Goal: Task Accomplishment & Management: Contribute content

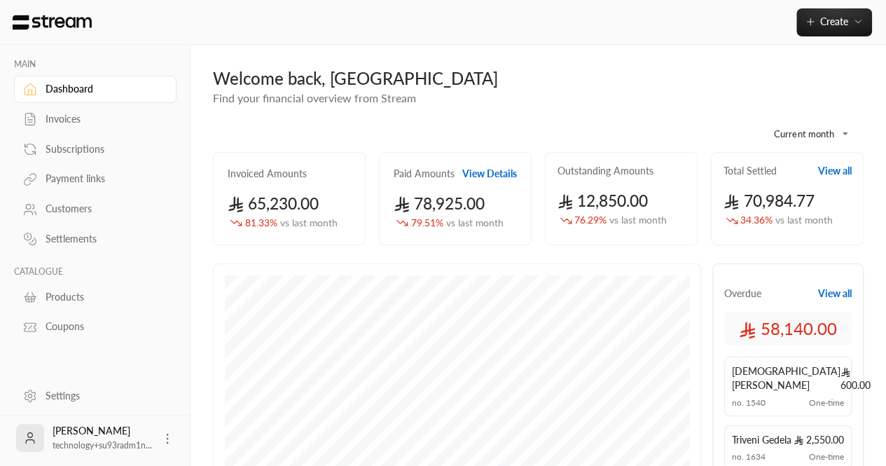
click at [43, 291] on link "Products" at bounding box center [95, 296] width 162 height 27
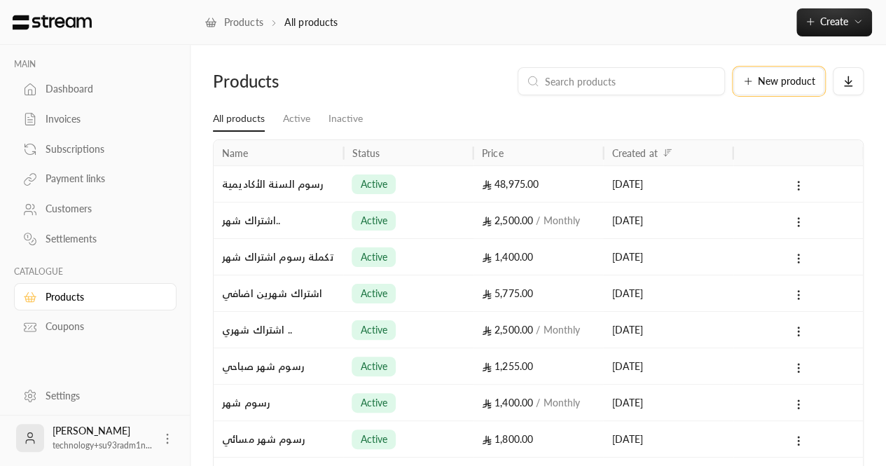
click at [774, 77] on span "New product" at bounding box center [786, 81] width 57 height 10
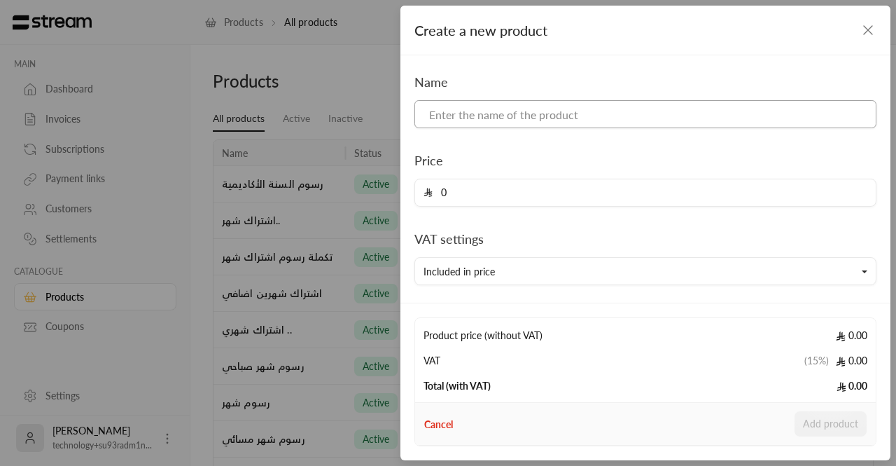
click at [489, 121] on input at bounding box center [645, 114] width 462 height 28
click at [297, 144] on div "Create a new product Name Price 0 VAT settings Included in price Type One-time …" at bounding box center [448, 233] width 896 height 466
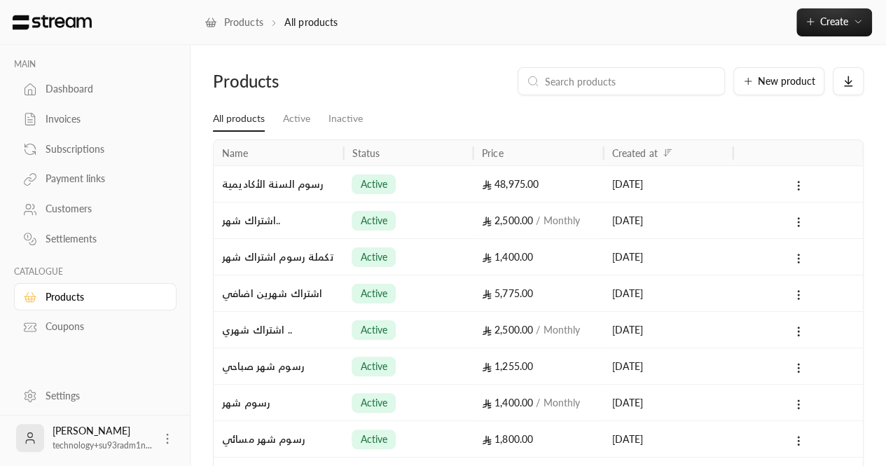
click at [597, 83] on input at bounding box center [630, 81] width 171 height 15
type input "سنه"
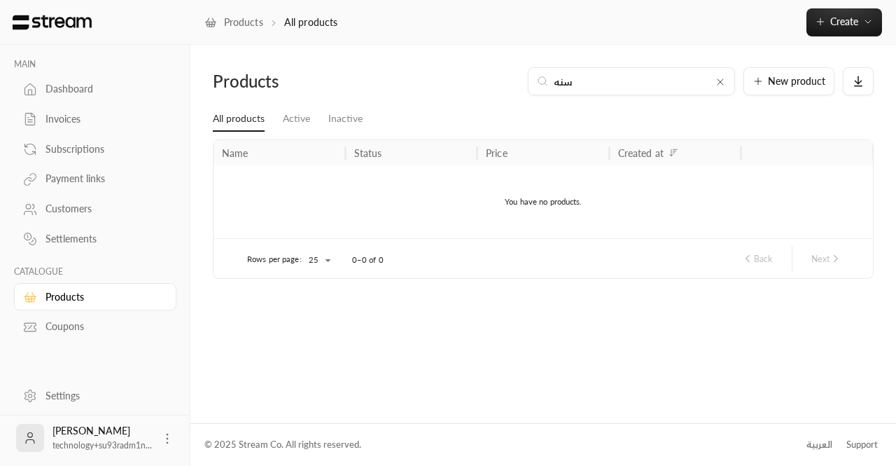
click at [597, 83] on input "سنه" at bounding box center [631, 81] width 155 height 15
type input "س"
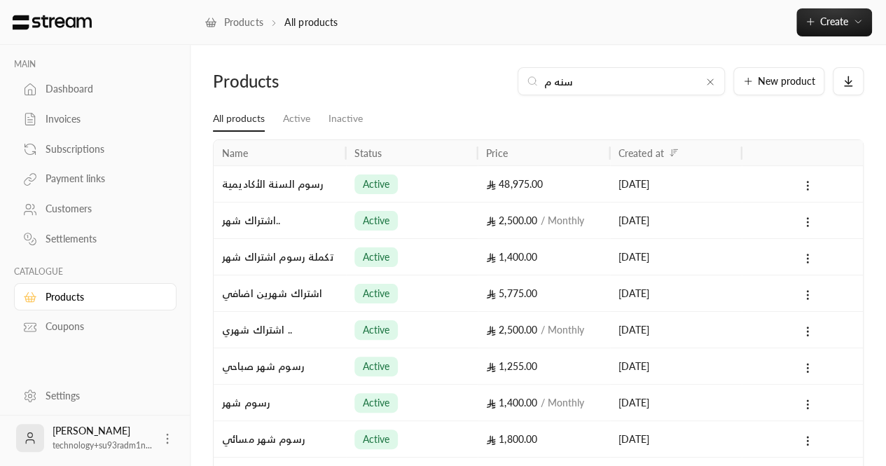
type input "سنه مس"
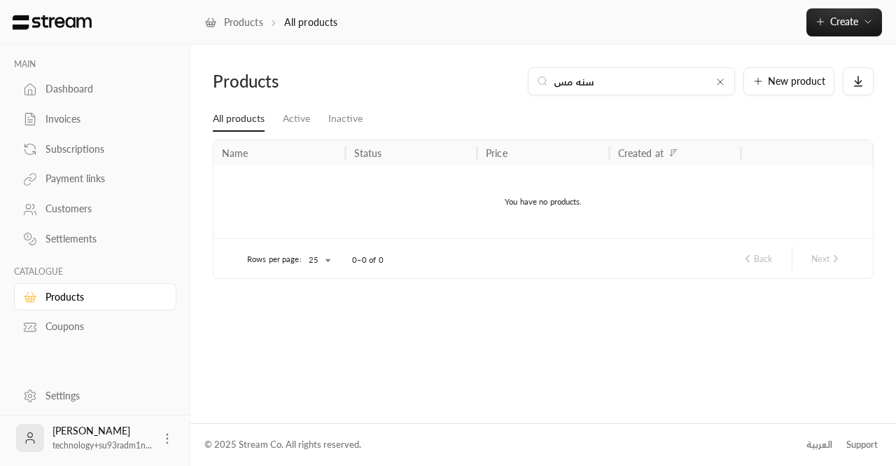
click at [724, 83] on icon at bounding box center [720, 81] width 11 height 11
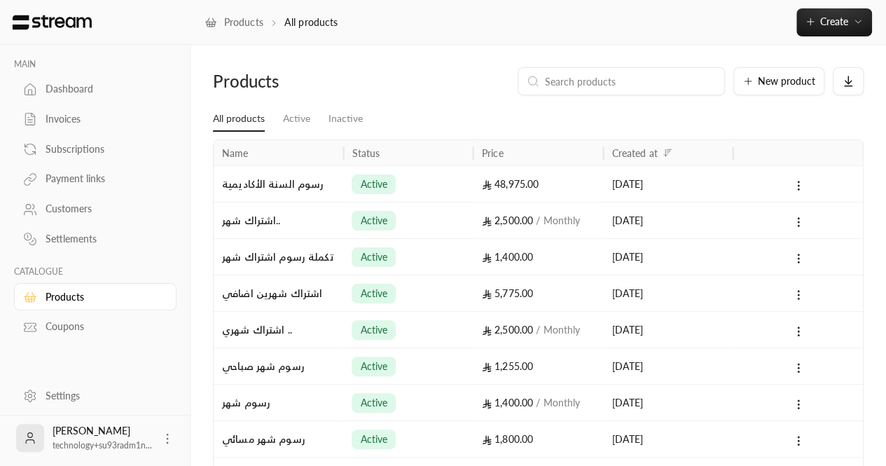
click at [580, 97] on div "Products New product" at bounding box center [538, 86] width 664 height 39
click at [576, 89] on input at bounding box center [630, 81] width 171 height 15
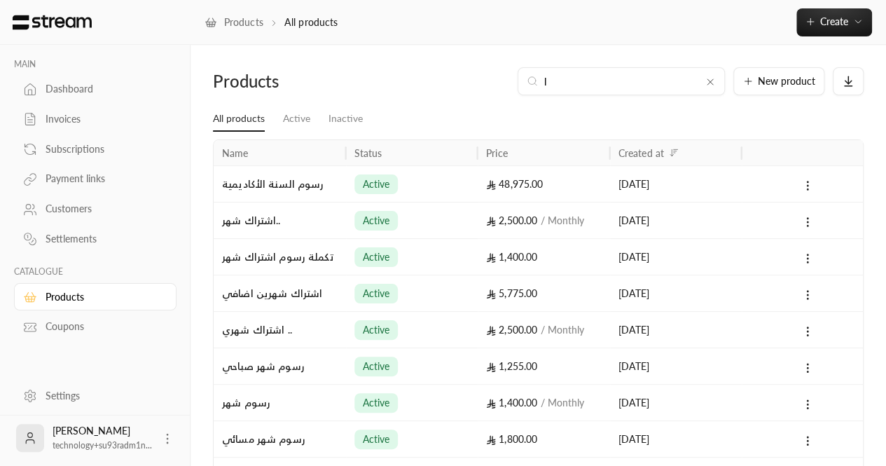
type input "اش"
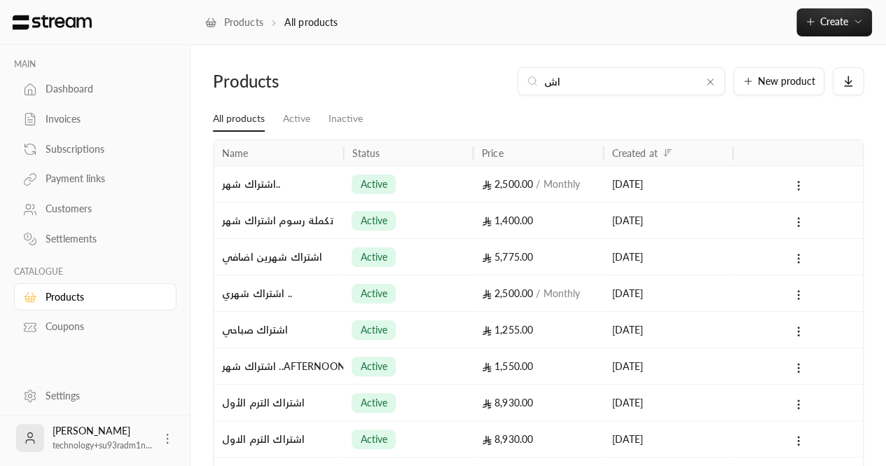
click at [576, 89] on input "اش" at bounding box center [620, 81] width 155 height 15
type input "اشتراك سنة /مسائي"
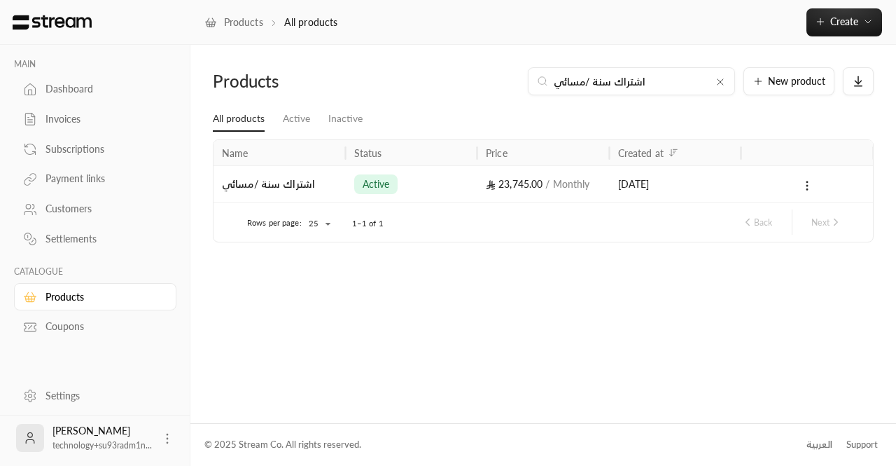
click at [599, 88] on input "اشتراك سنة /مسائي" at bounding box center [631, 81] width 155 height 15
click at [50, 295] on div "Products" at bounding box center [102, 297] width 113 height 14
click at [829, 25] on span "Create" at bounding box center [844, 21] width 59 height 12
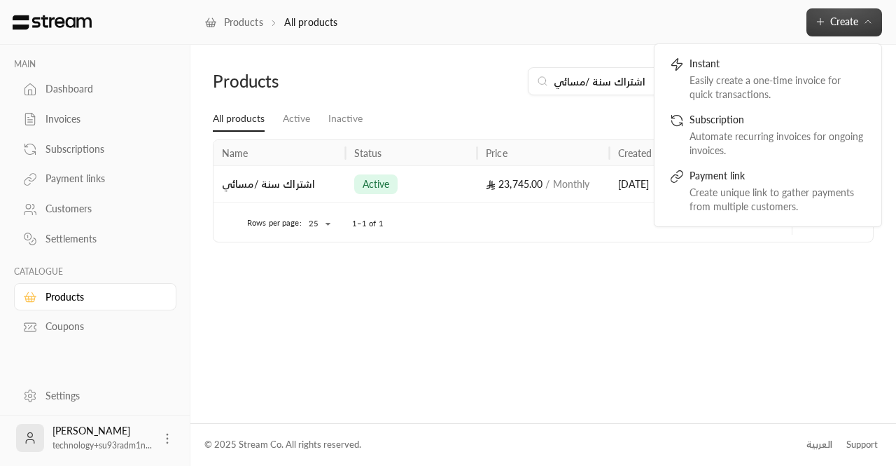
click at [63, 285] on link "Products" at bounding box center [95, 296] width 162 height 27
click at [538, 41] on div "Products All products Create Instant Easily create a one-time invoice for quick…" at bounding box center [543, 22] width 706 height 45
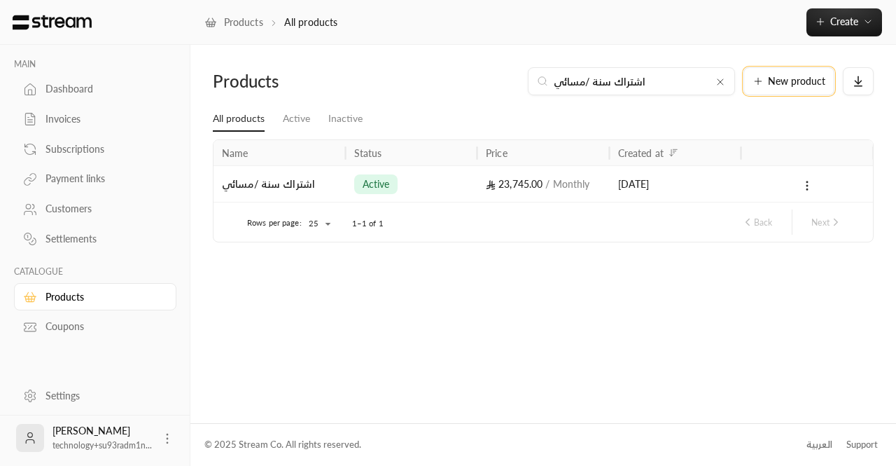
click at [793, 76] on span "New product" at bounding box center [796, 81] width 57 height 10
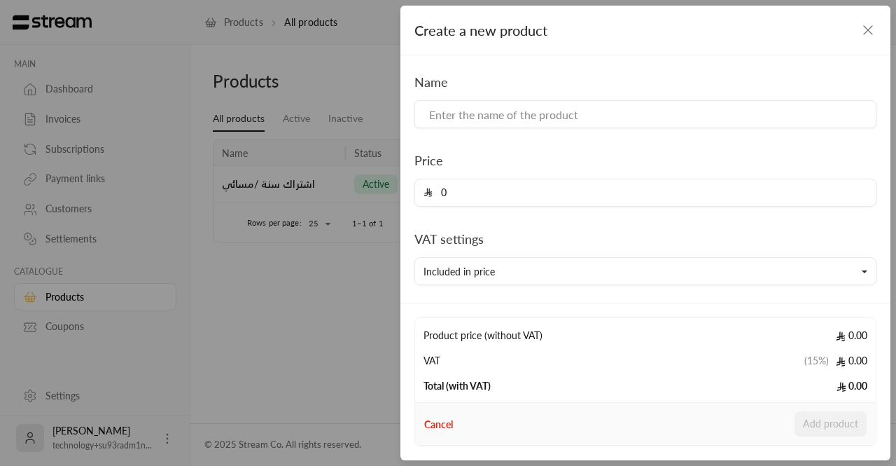
click at [498, 131] on div "Name Price 0 VAT settings Included in price Type One-time Recurring Description…" at bounding box center [645, 285] width 476 height 427
click at [467, 123] on input at bounding box center [645, 114] width 462 height 28
paste input "اشتراك سنة /مسائي"
type input "اشتراك سنة /مسائي"
click at [465, 195] on input "0" at bounding box center [650, 192] width 435 height 27
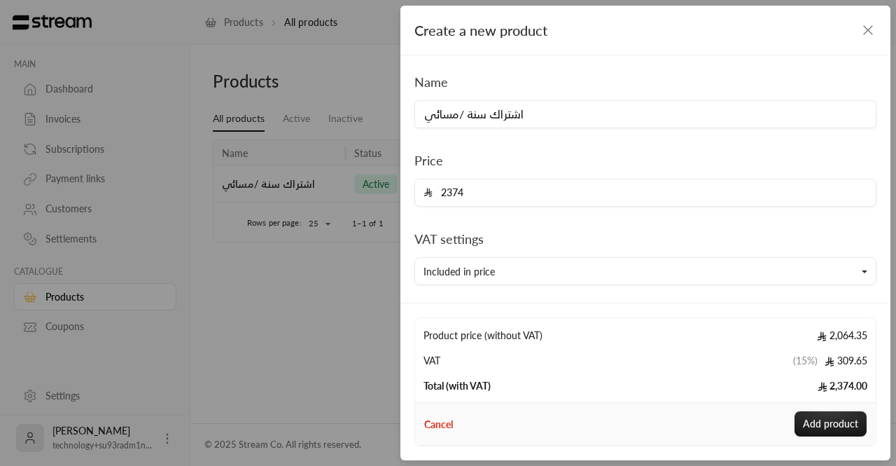
click at [469, 225] on div "Name اشتراك سنة /مسائي Price 2374 VAT settings Included in price Type One-time …" at bounding box center [645, 285] width 476 height 427
click at [450, 191] on input "2374" at bounding box center [650, 192] width 435 height 27
click at [489, 190] on input "2374" at bounding box center [650, 192] width 435 height 27
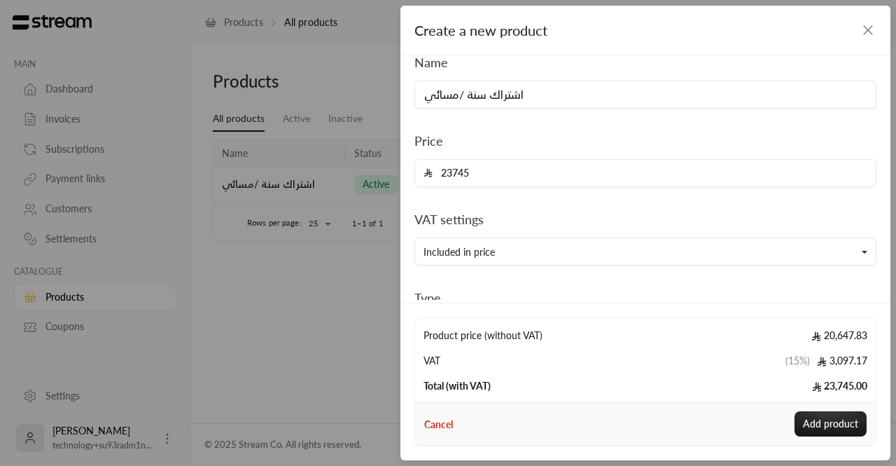
type input "23745"
click at [489, 198] on div "Name اشتراك سنة /مسائي Price 23745 VAT settings Included in price Type One-time…" at bounding box center [645, 266] width 476 height 427
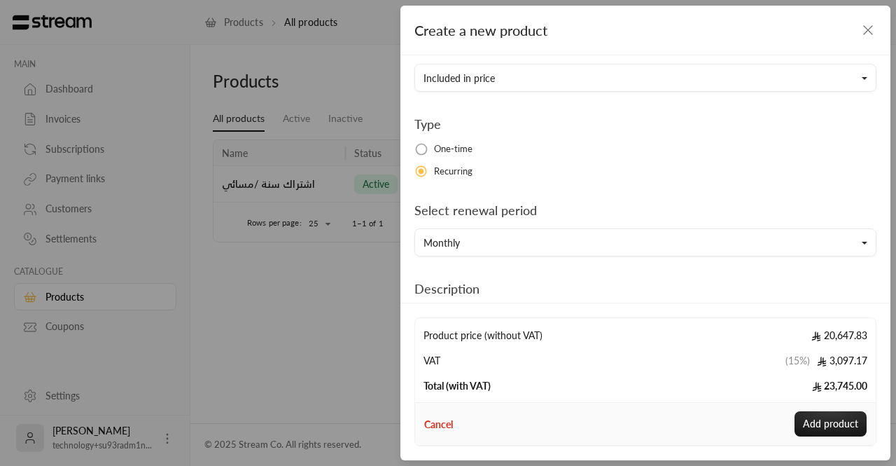
scroll to position [216, 0]
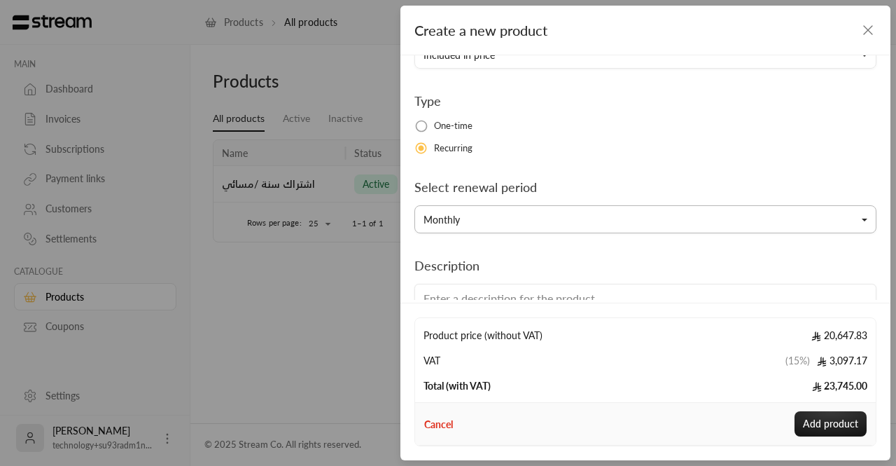
click at [472, 213] on button "Monthly" at bounding box center [645, 219] width 462 height 28
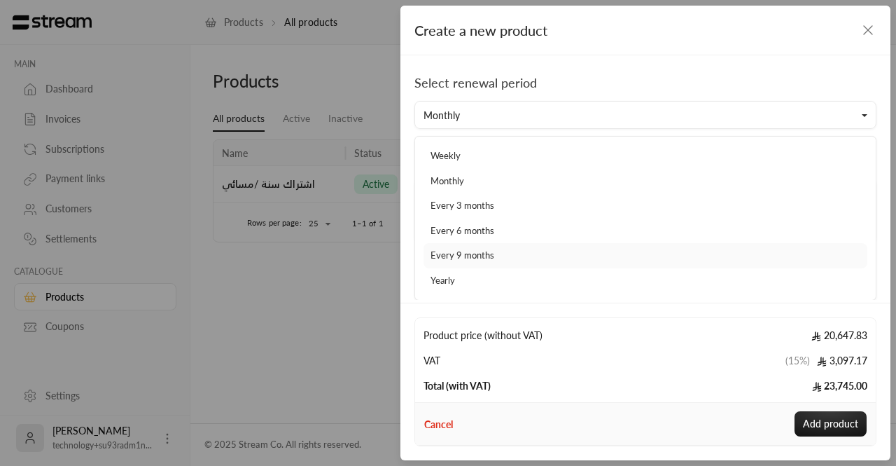
click at [499, 246] on link "Every 9 months" at bounding box center [646, 255] width 444 height 25
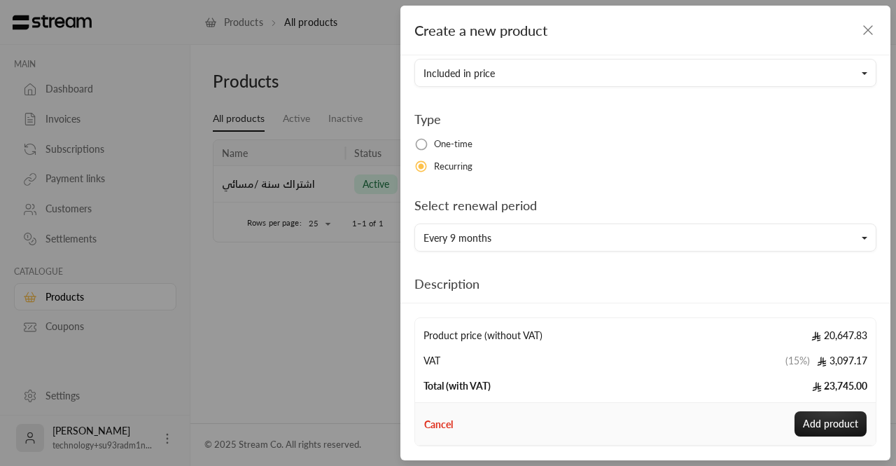
scroll to position [293, 0]
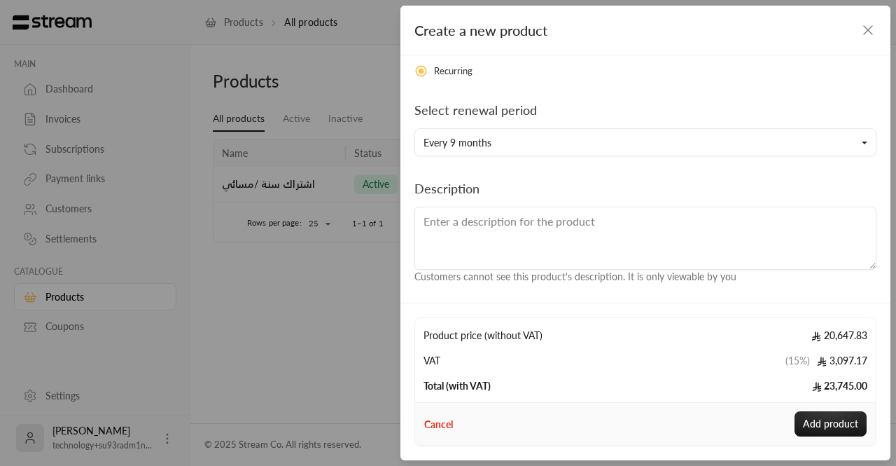
click at [466, 244] on textarea at bounding box center [645, 238] width 462 height 63
click at [541, 148] on button "Every 9 months" at bounding box center [645, 142] width 462 height 28
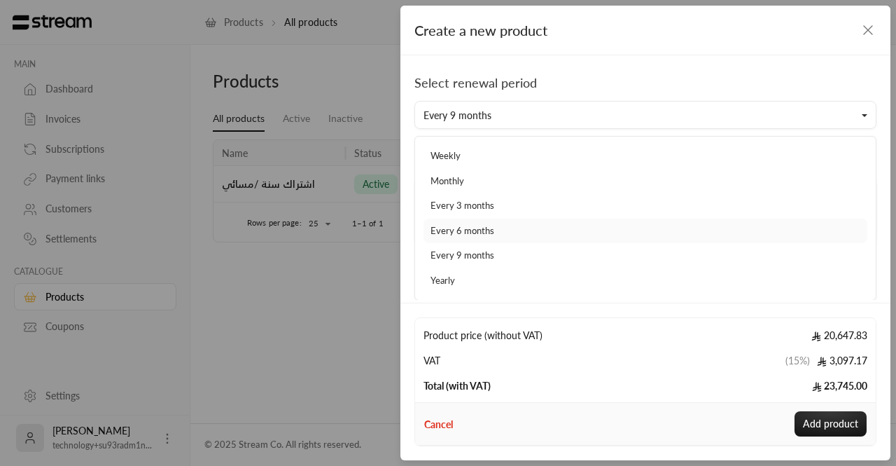
scroll to position [321, 0]
click at [322, 217] on div "Create a new product Name اشتراك سنة /مسائي Price 23745 VAT settings Included i…" at bounding box center [448, 233] width 896 height 466
type input "0"
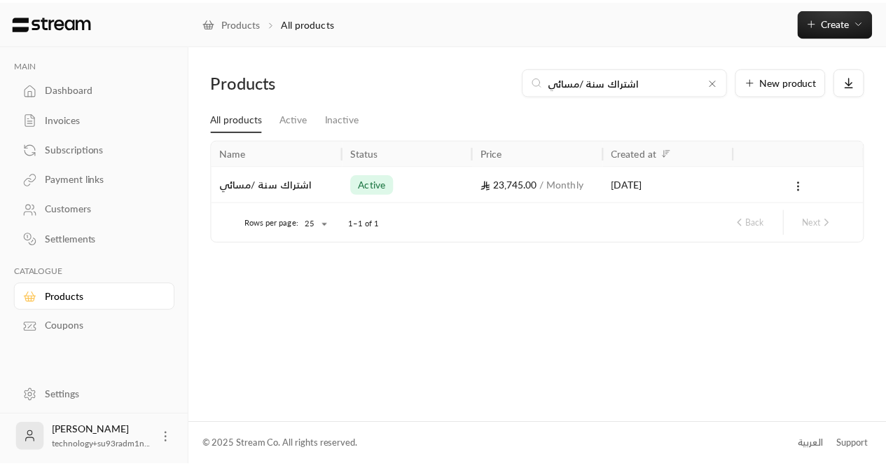
scroll to position [215, 0]
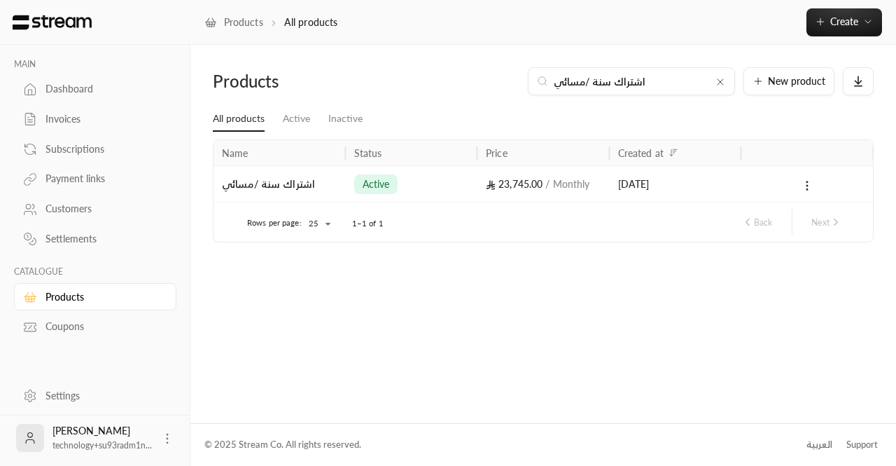
click at [446, 183] on div "active" at bounding box center [412, 184] width 116 height 36
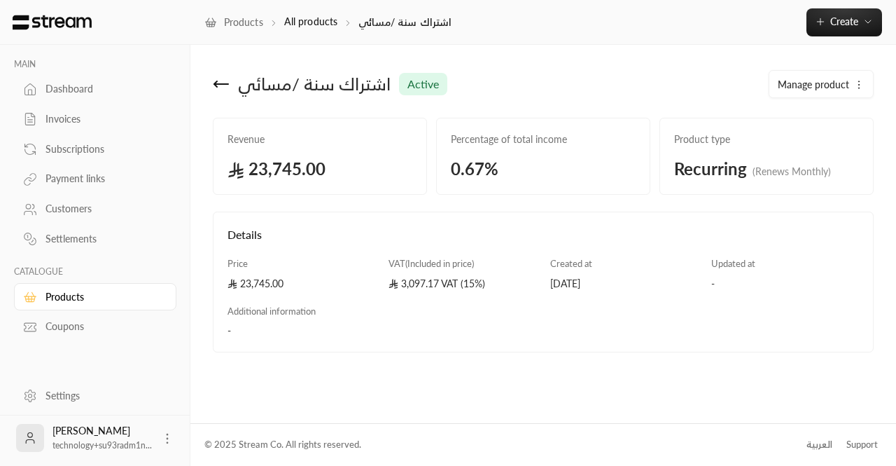
click at [45, 120] on link "Invoices" at bounding box center [95, 119] width 162 height 27
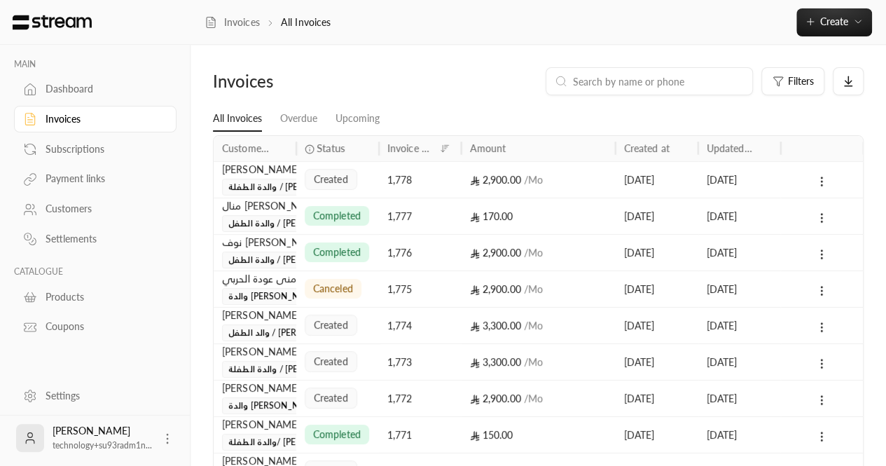
click at [669, 83] on input at bounding box center [658, 81] width 171 height 15
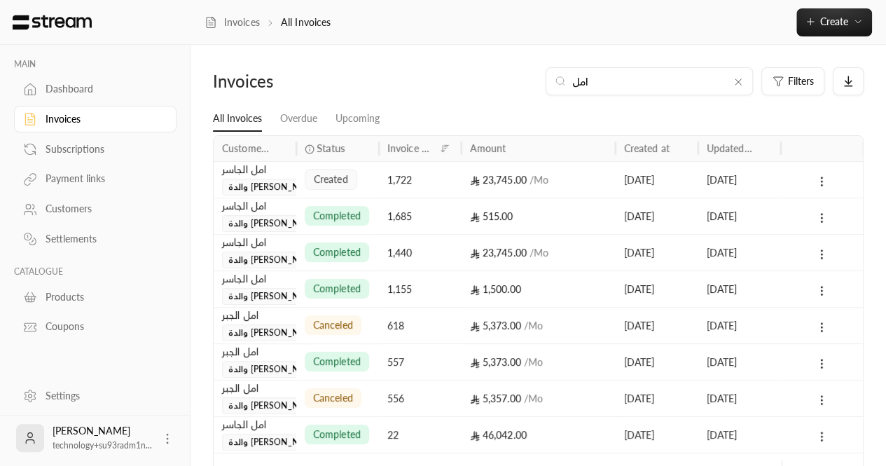
type input "امل"
click at [467, 183] on div "23,745.00 / Mo" at bounding box center [538, 179] width 154 height 36
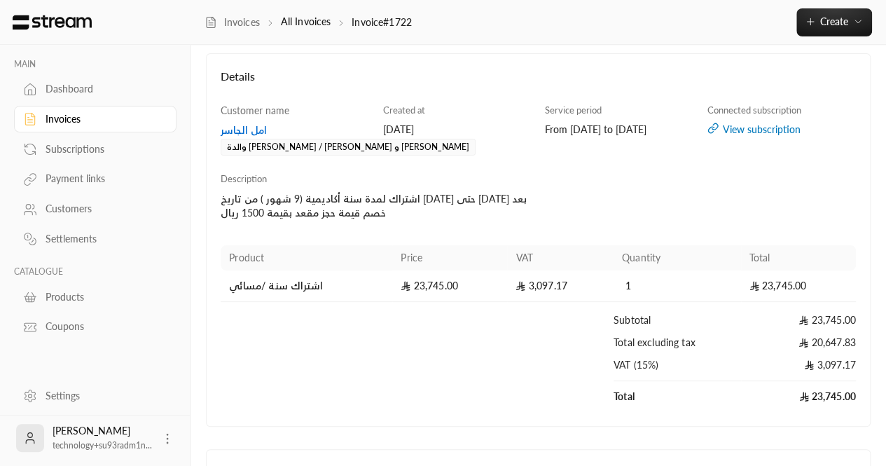
scroll to position [72, 0]
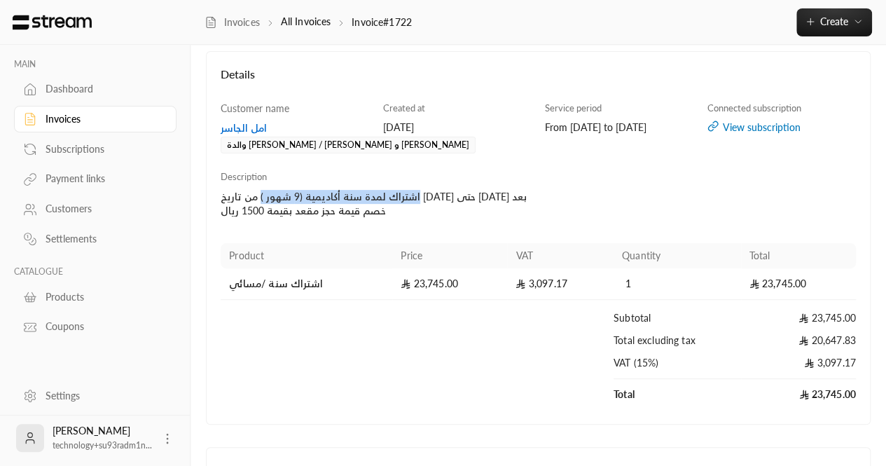
drag, startPoint x: 513, startPoint y: 197, endPoint x: 360, endPoint y: 189, distance: 152.8
click at [360, 190] on div "اشتراك لمدة سنة أكاديمية (9 شهور ) من تاريخ [DATE] حتى [DATE] بعد خصم قيمة حجز …" at bounding box center [376, 204] width 311 height 28
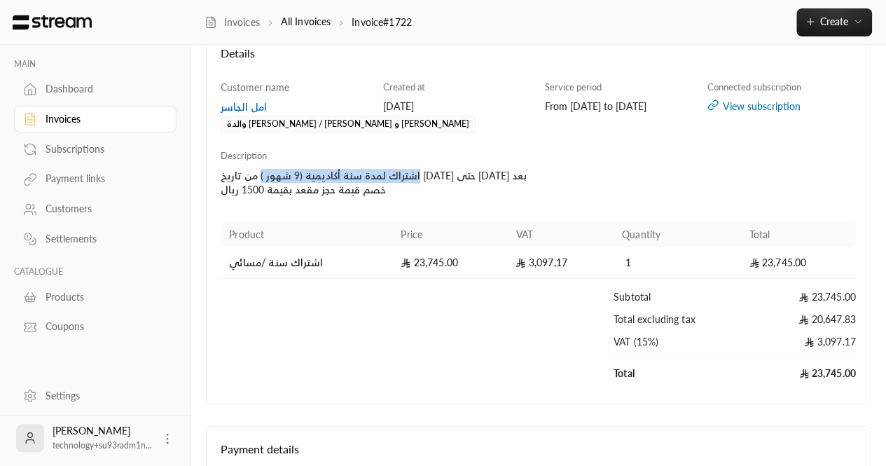
scroll to position [95, 0]
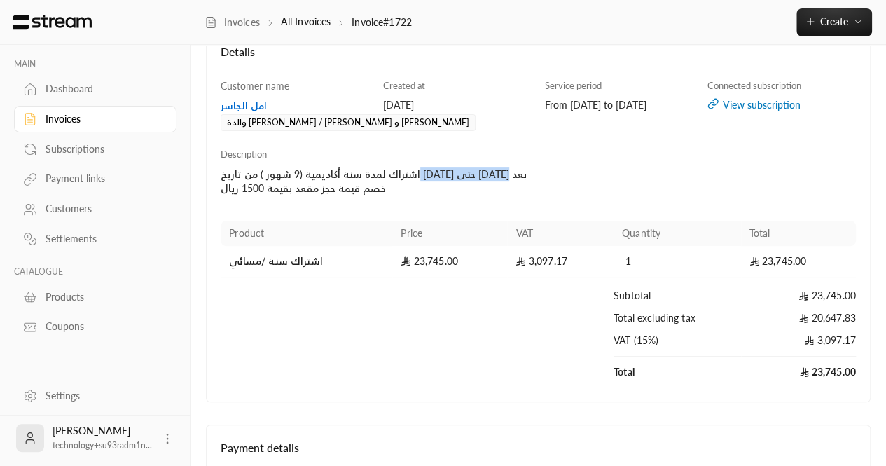
drag, startPoint x: 323, startPoint y: 172, endPoint x: 239, endPoint y: 170, distance: 84.0
click at [239, 170] on div "اشتراك لمدة سنة أكاديمية (9 شهور ) من تاريخ [DATE] حتى [DATE] بعد خصم قيمة حجز …" at bounding box center [376, 181] width 311 height 28
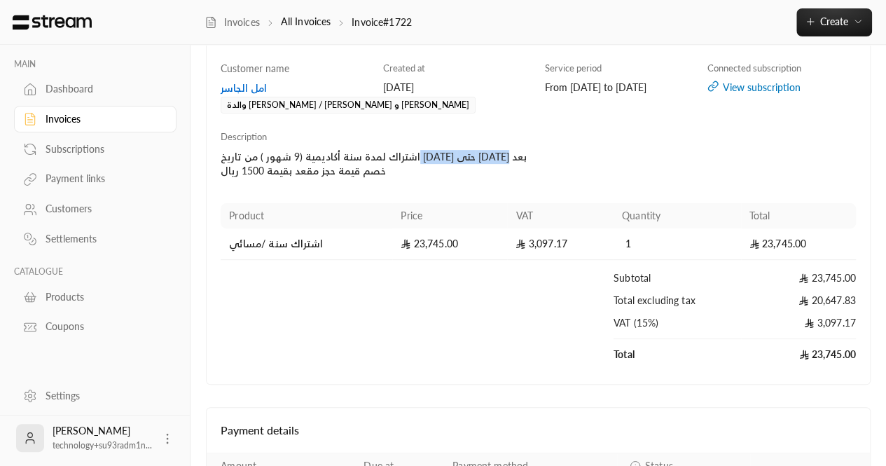
click at [75, 301] on div "Products" at bounding box center [102, 297] width 113 height 14
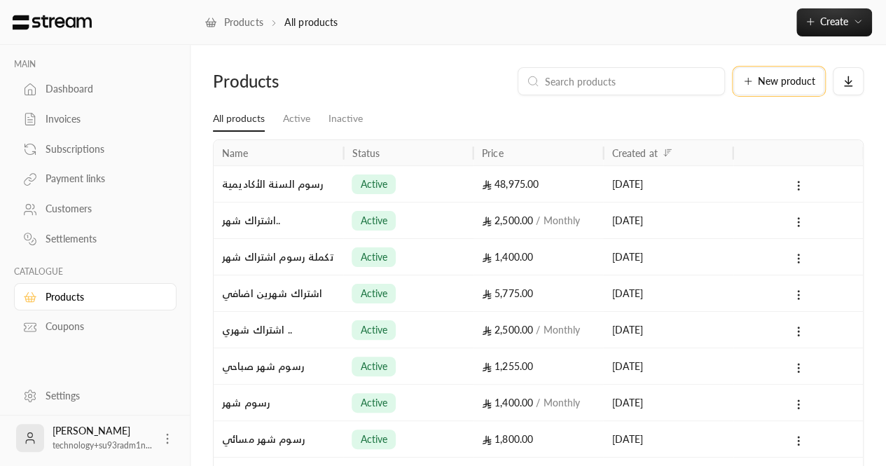
click at [746, 88] on button "New product" at bounding box center [778, 81] width 91 height 28
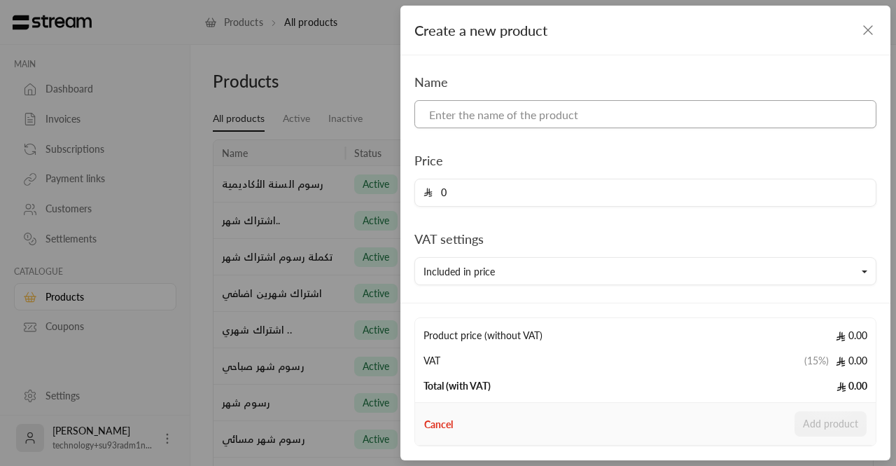
click at [558, 127] on input at bounding box center [645, 114] width 462 height 28
paste input "اشتراك سنة /مسائي"
type input "اشتراك سنة /مسائي"
click at [478, 190] on input "0" at bounding box center [650, 192] width 435 height 27
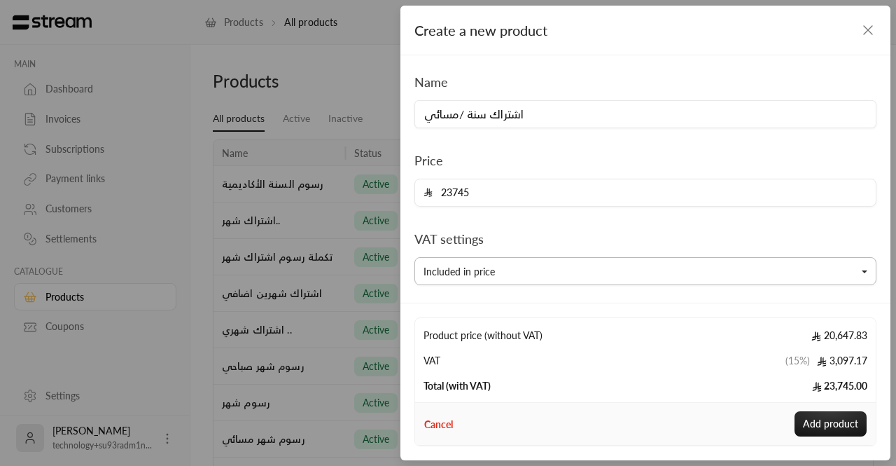
scroll to position [148, 0]
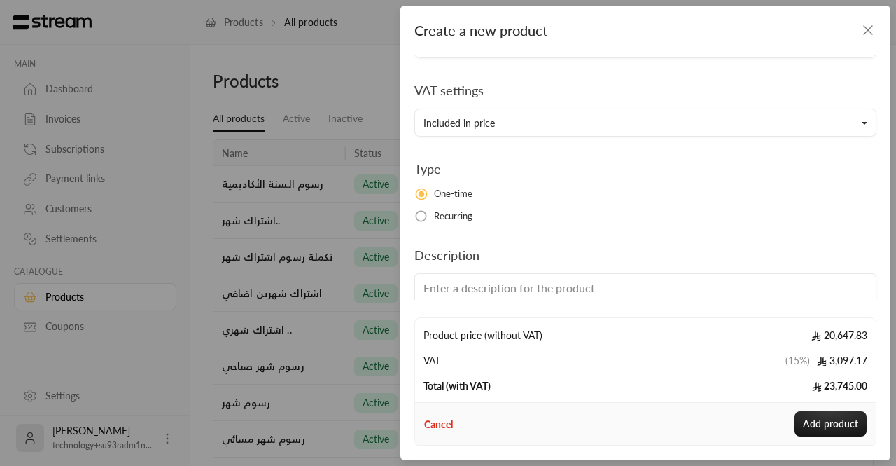
type input "23745"
click at [458, 212] on span "Recurring" at bounding box center [453, 216] width 39 height 14
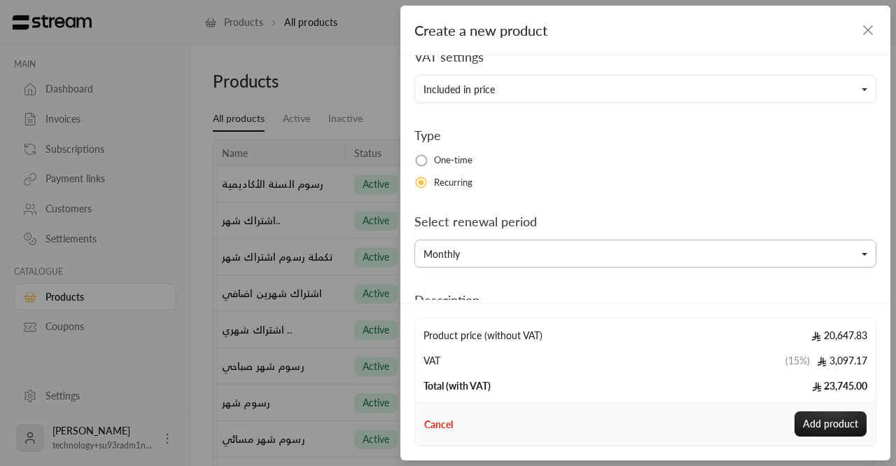
scroll to position [183, 0]
click at [480, 257] on button "Monthly" at bounding box center [645, 252] width 462 height 28
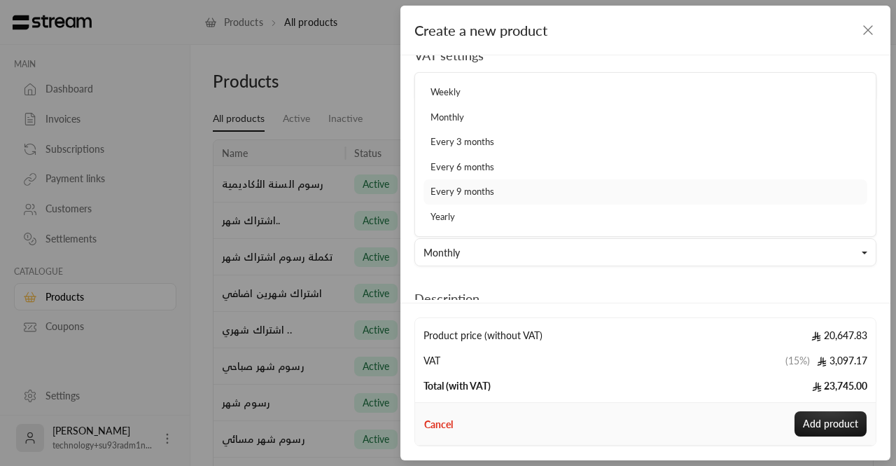
click at [462, 198] on link "Every 9 months" at bounding box center [646, 191] width 444 height 25
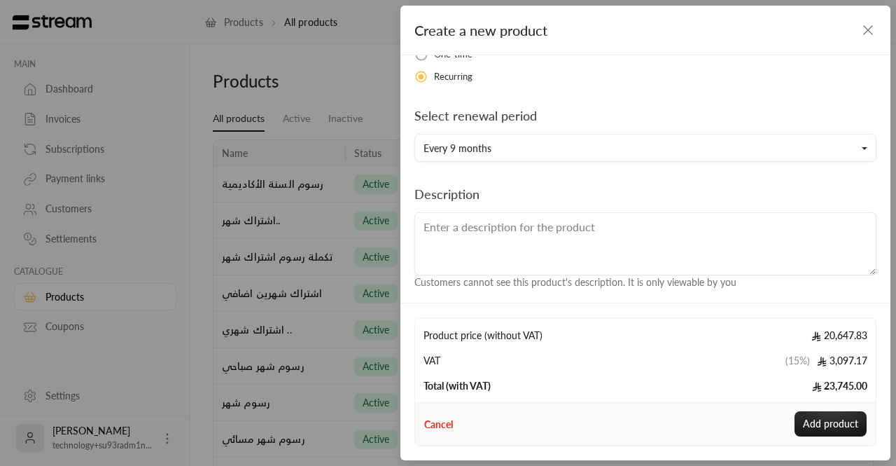
scroll to position [293, 0]
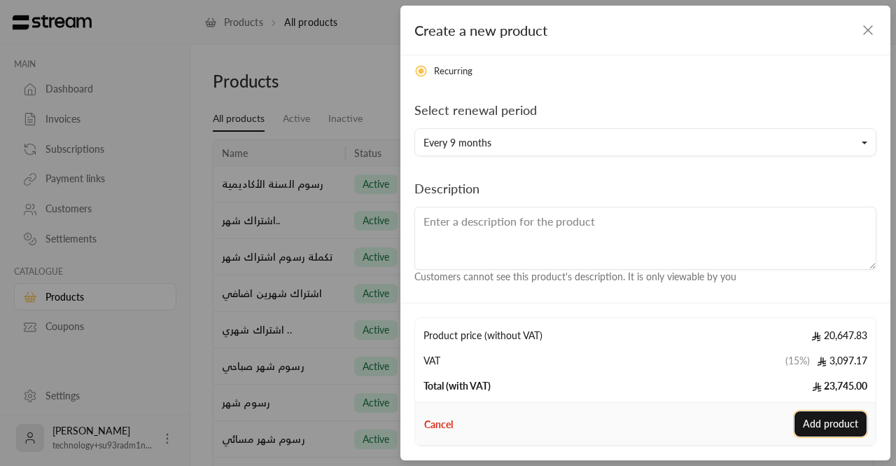
click at [833, 420] on button "Add product" at bounding box center [831, 423] width 72 height 25
type input "0"
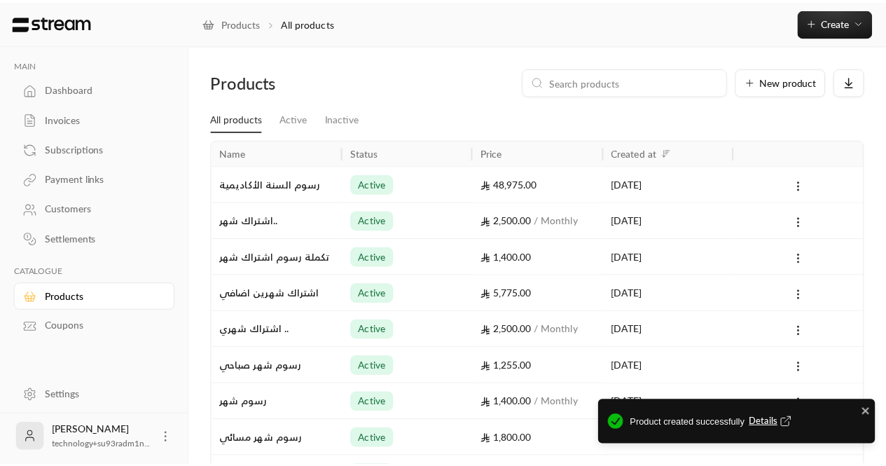
scroll to position [215, 0]
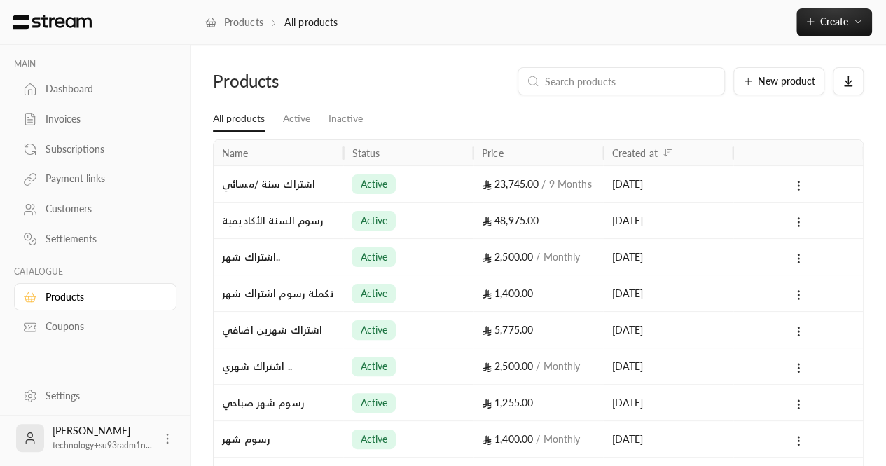
click at [323, 186] on div "اشتراك سنة /مسائي" at bounding box center [278, 184] width 113 height 36
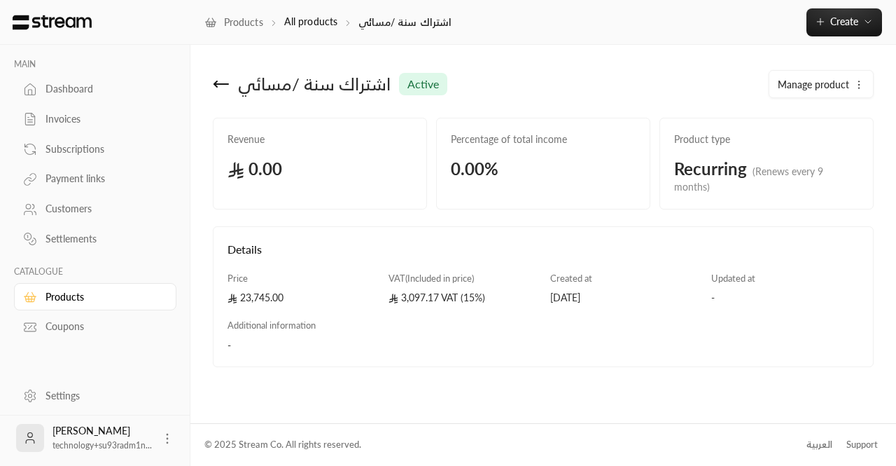
click at [223, 82] on icon at bounding box center [221, 84] width 17 height 17
